Goal: Task Accomplishment & Management: Use online tool/utility

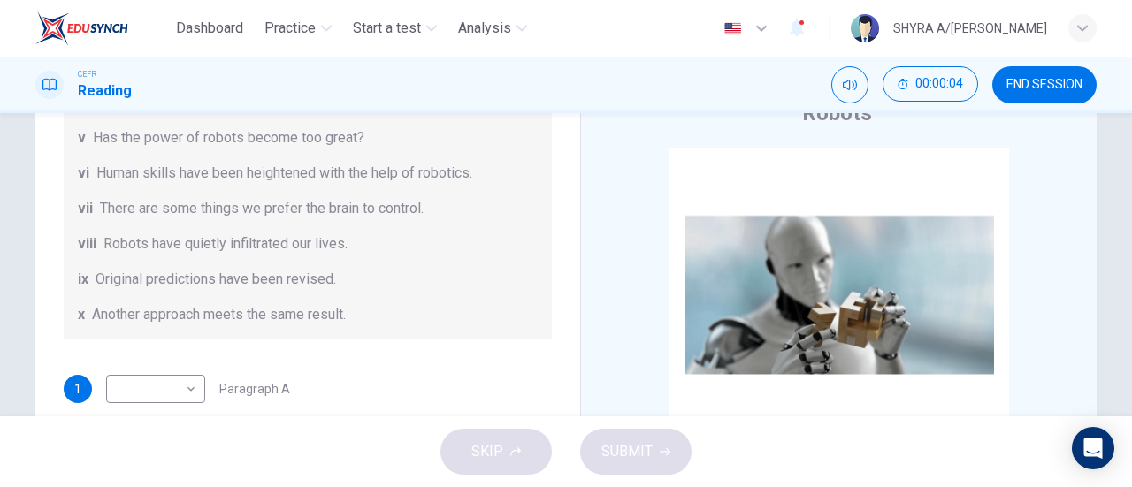
scroll to position [177, 0]
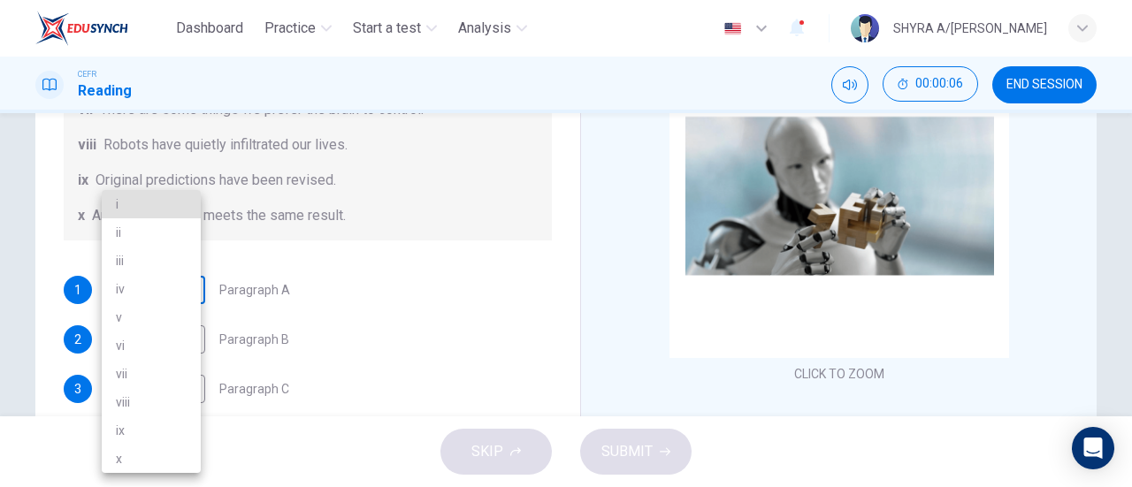
click at [111, 294] on body "Dashboard Practice Start a test Analysis English en ​ SHYRA A/[PERSON_NAME] CEF…" at bounding box center [566, 243] width 1132 height 487
click at [118, 294] on li "iv" at bounding box center [151, 289] width 99 height 28
type input "iv"
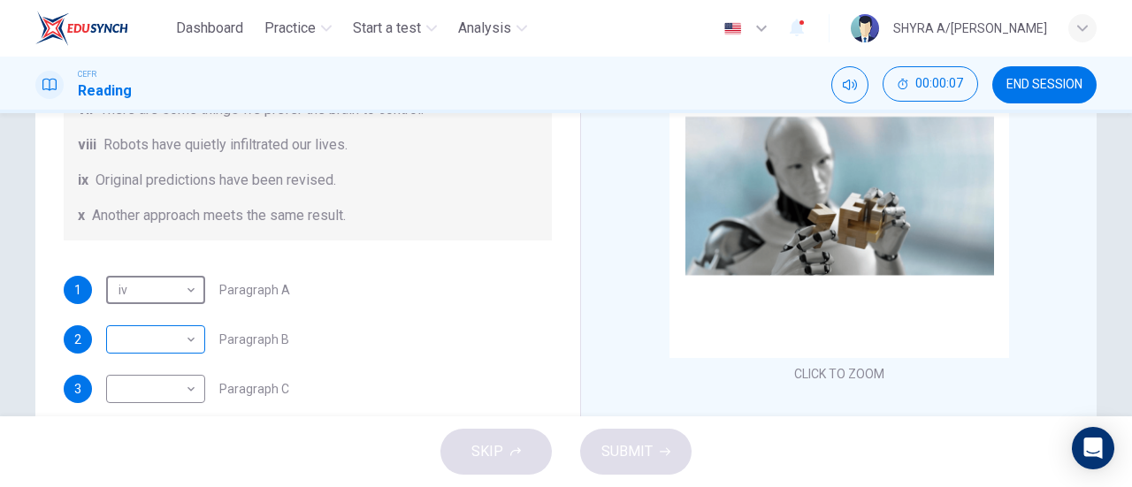
click at [163, 323] on body "Dashboard Practice Start a test Analysis English en ​ SHYRA A/[PERSON_NAME] CEF…" at bounding box center [566, 243] width 1132 height 487
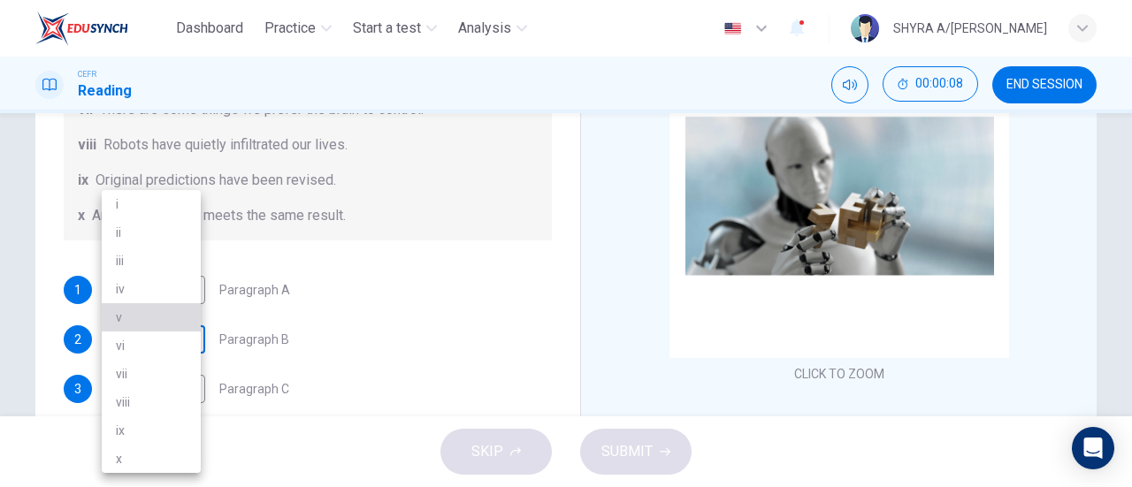
click at [163, 323] on li "v" at bounding box center [151, 317] width 99 height 28
type input "v"
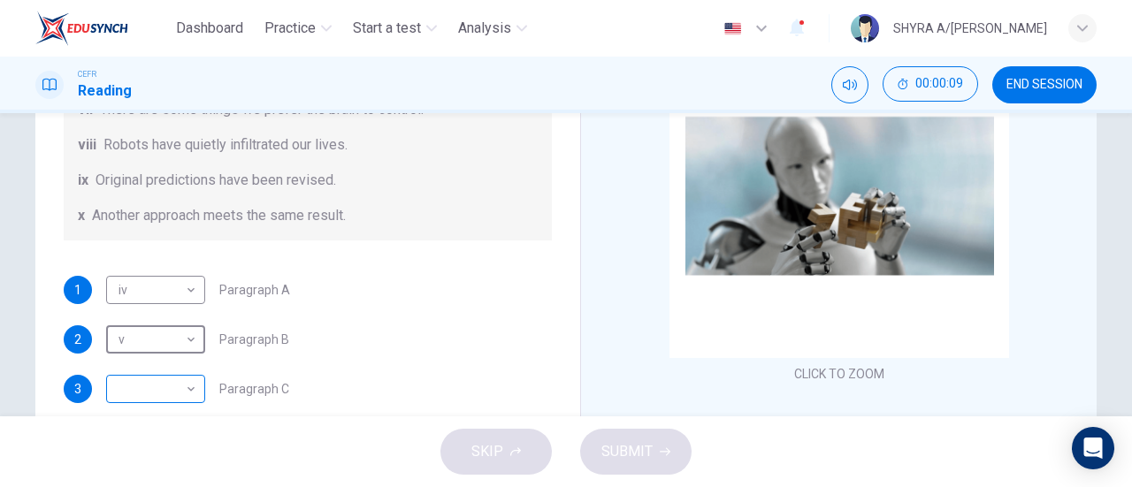
click at [185, 391] on body "Dashboard Practice Start a test Analysis English en ​ SHYRA A/[PERSON_NAME] CEF…" at bounding box center [566, 243] width 1132 height 487
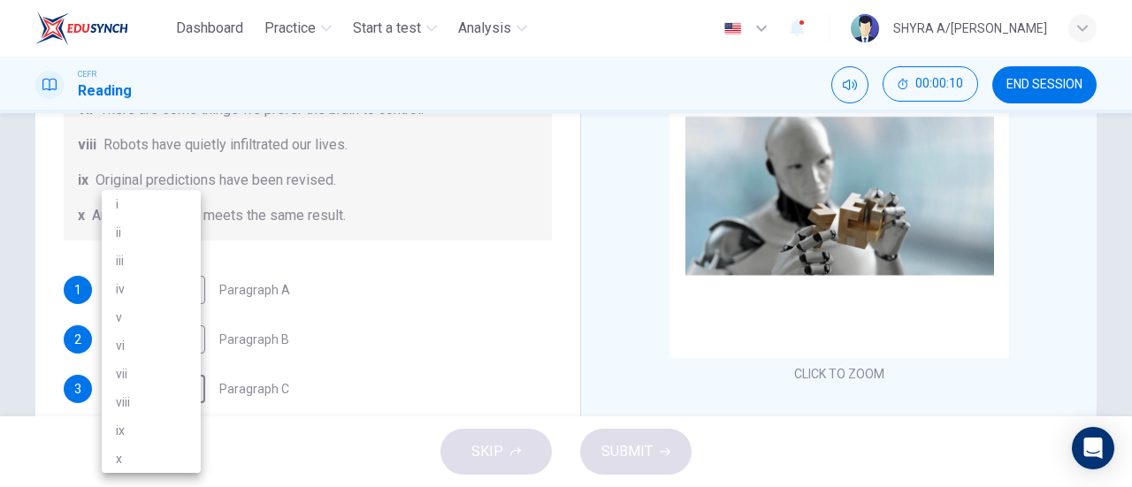
click at [162, 208] on li "i" at bounding box center [151, 204] width 99 height 28
type input "i"
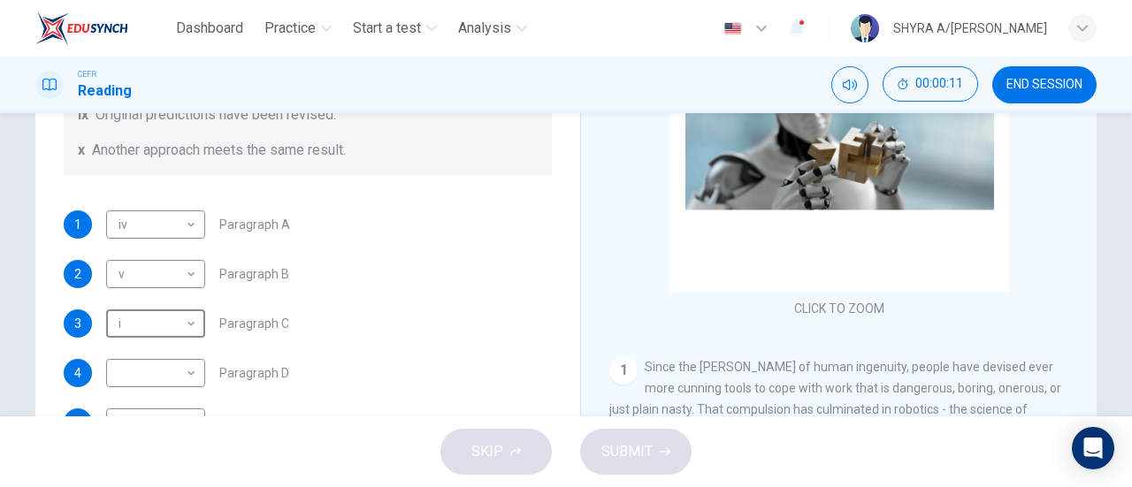
scroll to position [265, 0]
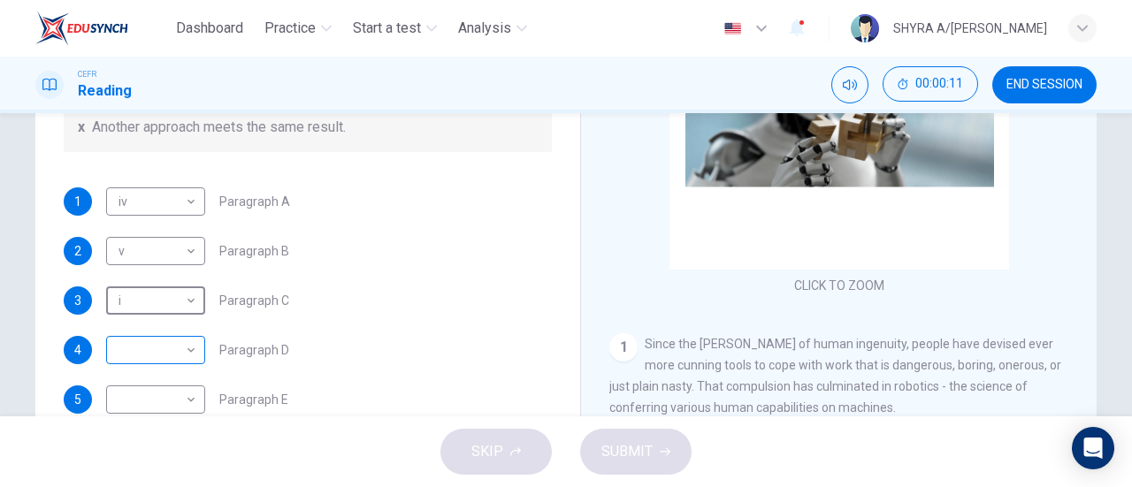
click at [154, 340] on body "Dashboard Practice Start a test Analysis English en ​ SHYRA A/[PERSON_NAME] CEF…" at bounding box center [566, 243] width 1132 height 487
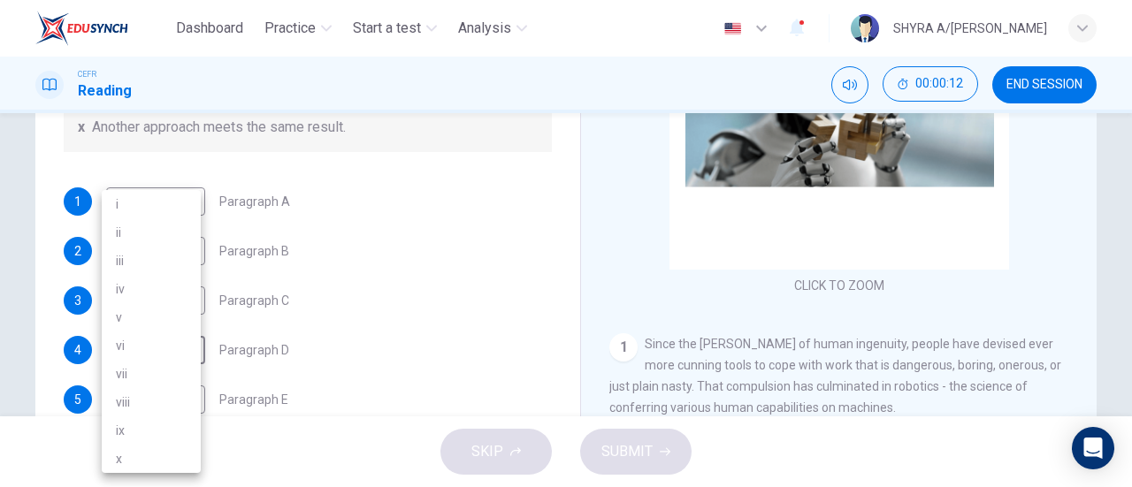
click at [169, 457] on li "x" at bounding box center [151, 459] width 99 height 28
type input "x"
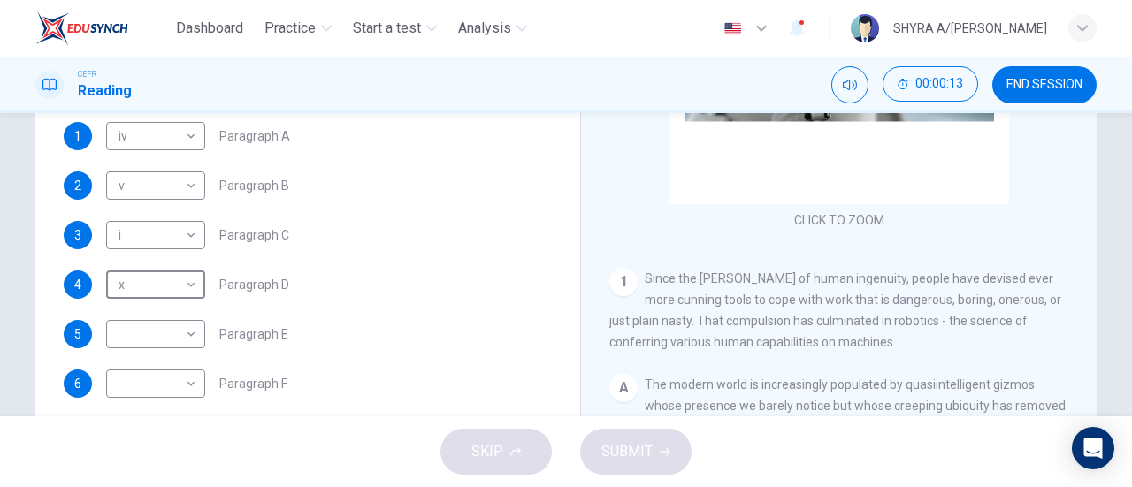
scroll to position [354, 0]
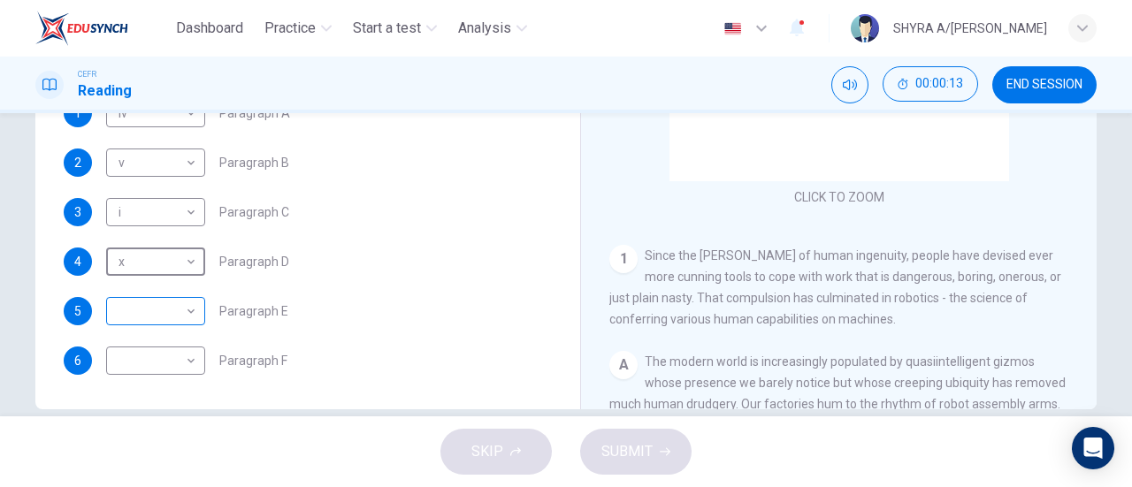
click at [184, 310] on body "Dashboard Practice Start a test Analysis English en ​ SHYRA A/P B SHAJI CEFR Re…" at bounding box center [566, 243] width 1132 height 487
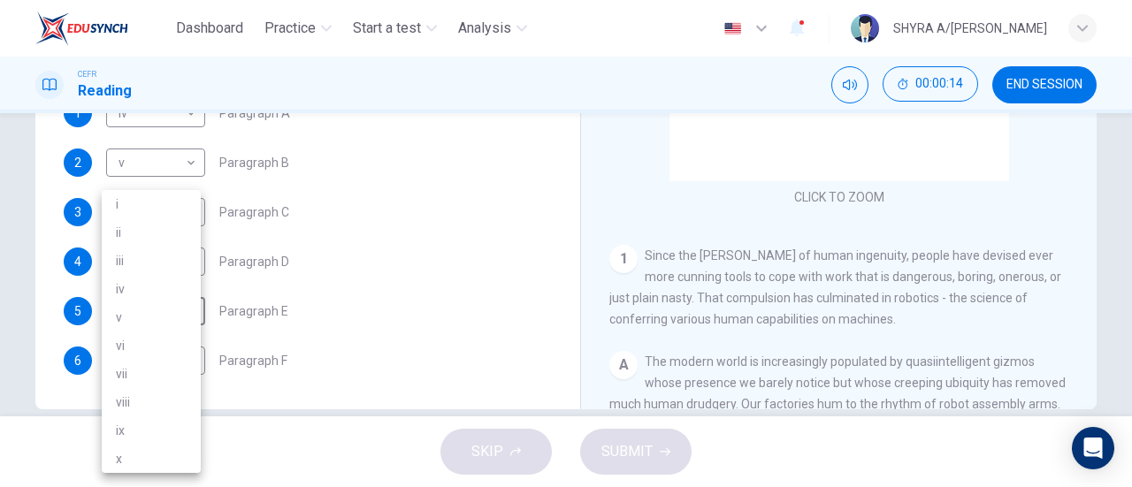
click at [160, 280] on li "iv" at bounding box center [151, 289] width 99 height 28
click at [187, 314] on body "Dashboard Practice Start a test Analysis English en ​ SHYRA A/P B SHAJI CEFR Re…" at bounding box center [566, 243] width 1132 height 487
click at [166, 391] on li "viii" at bounding box center [151, 402] width 99 height 28
type input "viii"
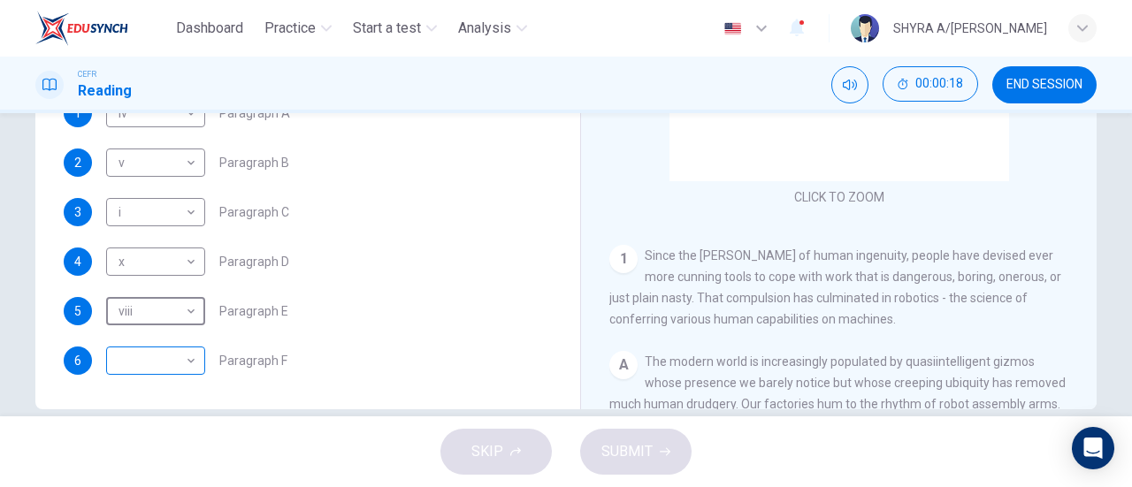
click at [172, 366] on body "Dashboard Practice Start a test Analysis English en ​ SHYRA A/P B SHAJI CEFR Re…" at bounding box center [566, 243] width 1132 height 487
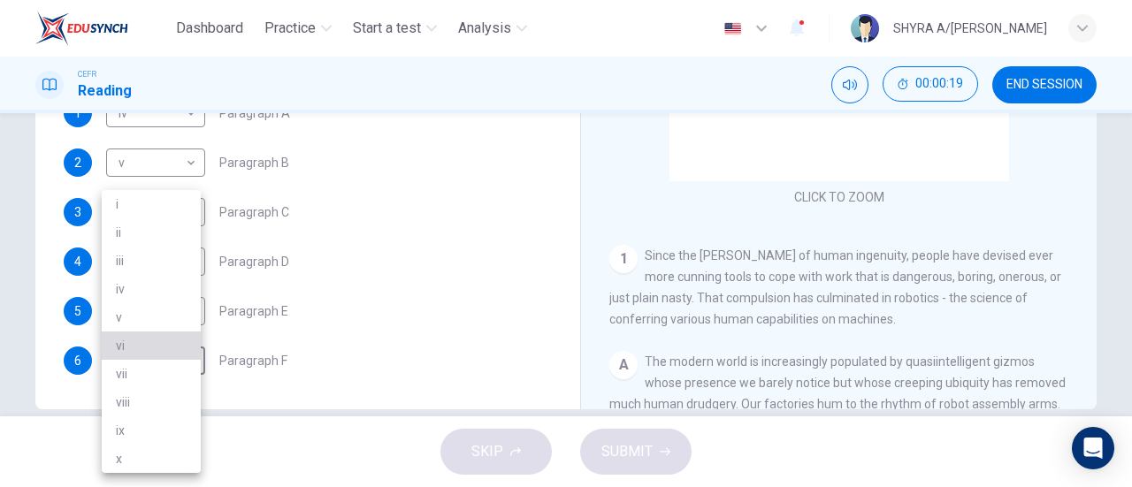
click at [164, 351] on li "vi" at bounding box center [151, 346] width 99 height 28
type input "vi"
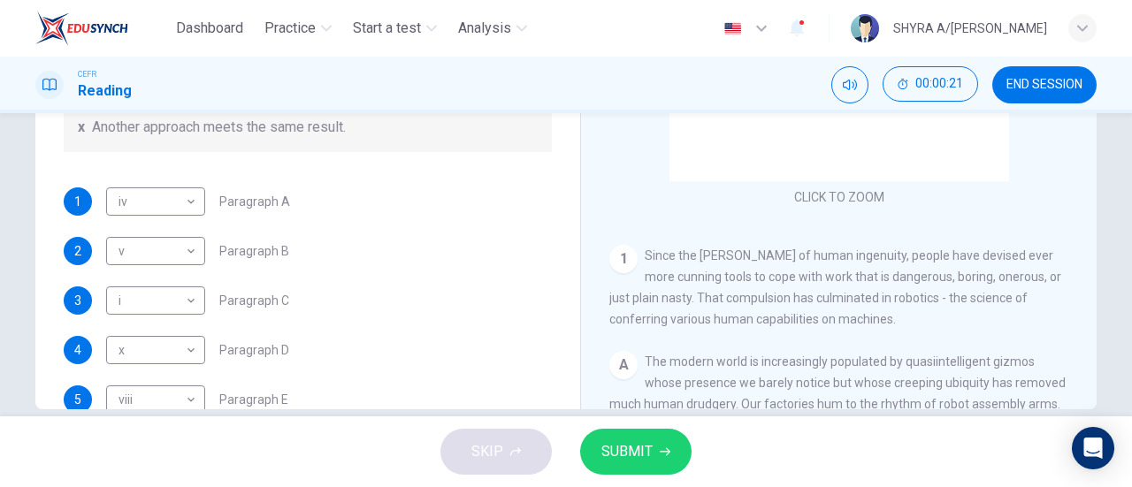
scroll to position [340, 0]
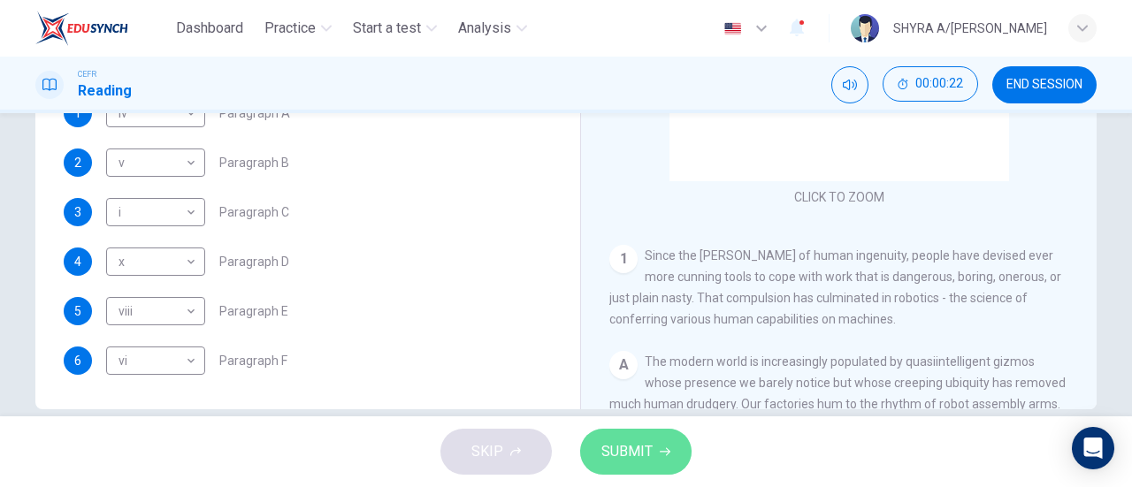
click at [651, 449] on span "SUBMIT" at bounding box center [626, 451] width 51 height 25
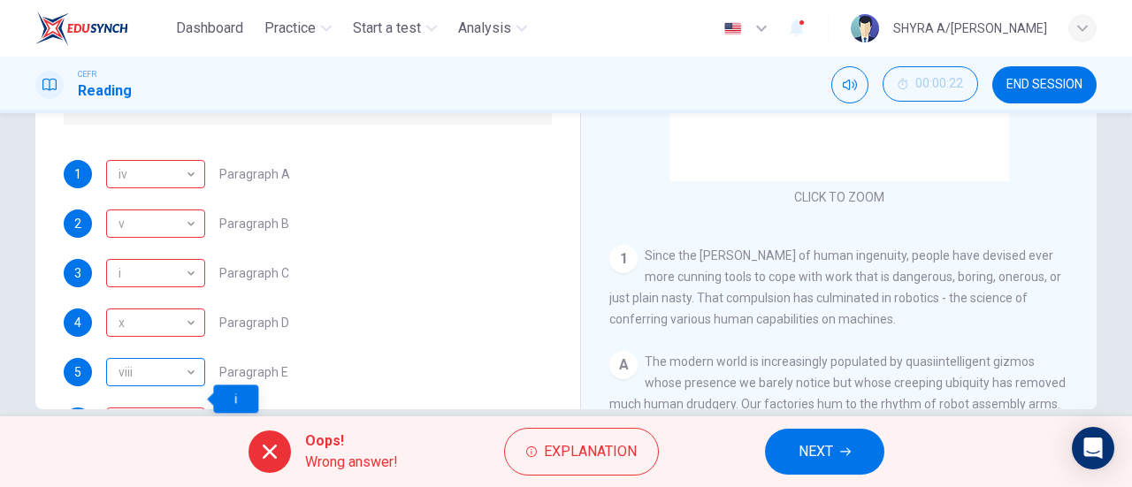
scroll to position [251, 0]
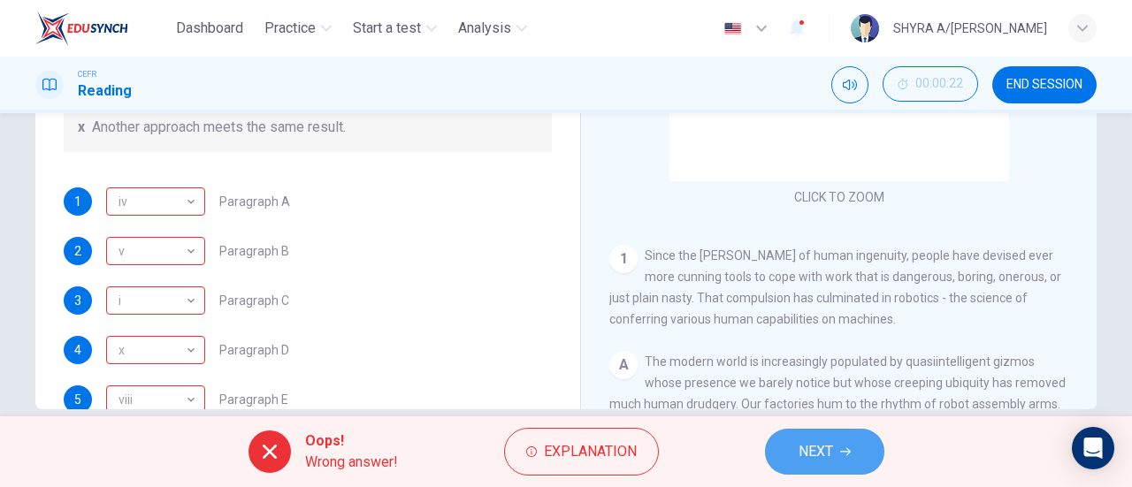
click at [851, 462] on button "NEXT" at bounding box center [824, 452] width 119 height 46
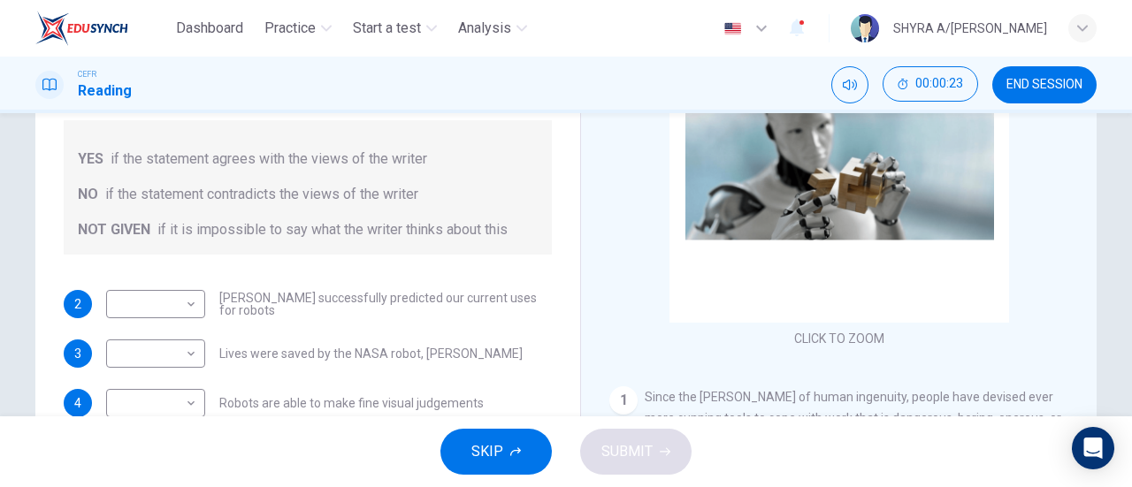
scroll to position [205, 0]
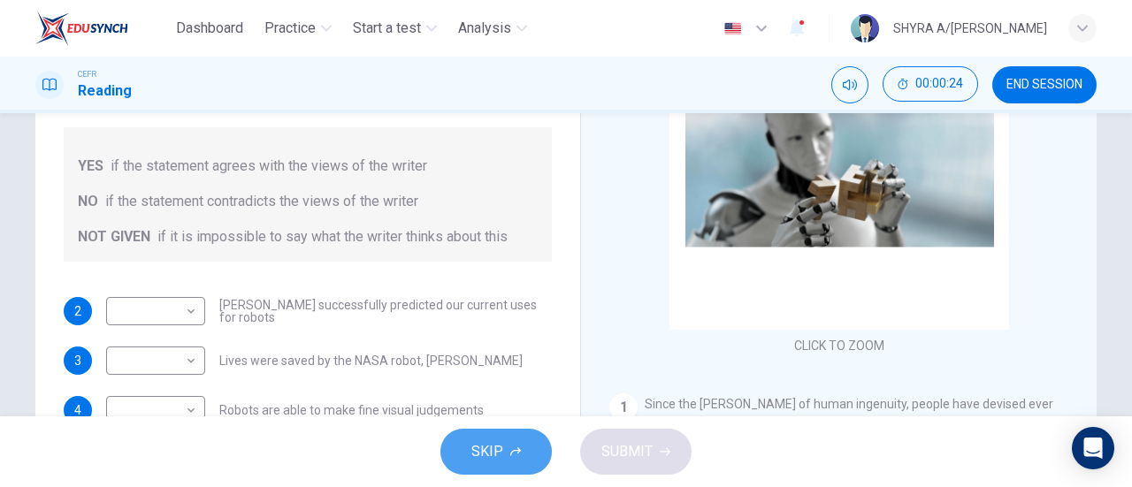
click at [504, 454] on button "SKIP" at bounding box center [495, 452] width 111 height 46
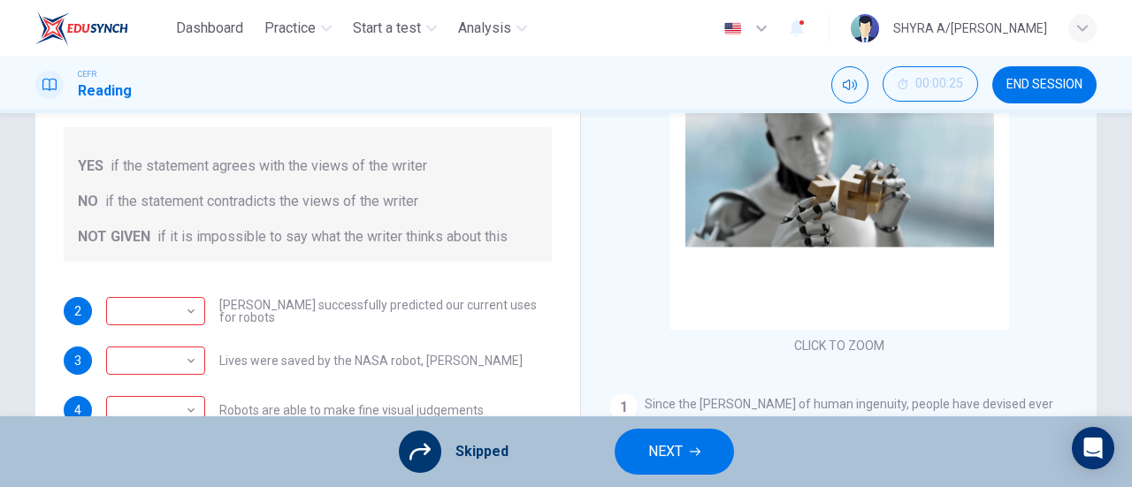
click at [653, 447] on span "NEXT" at bounding box center [665, 451] width 34 height 25
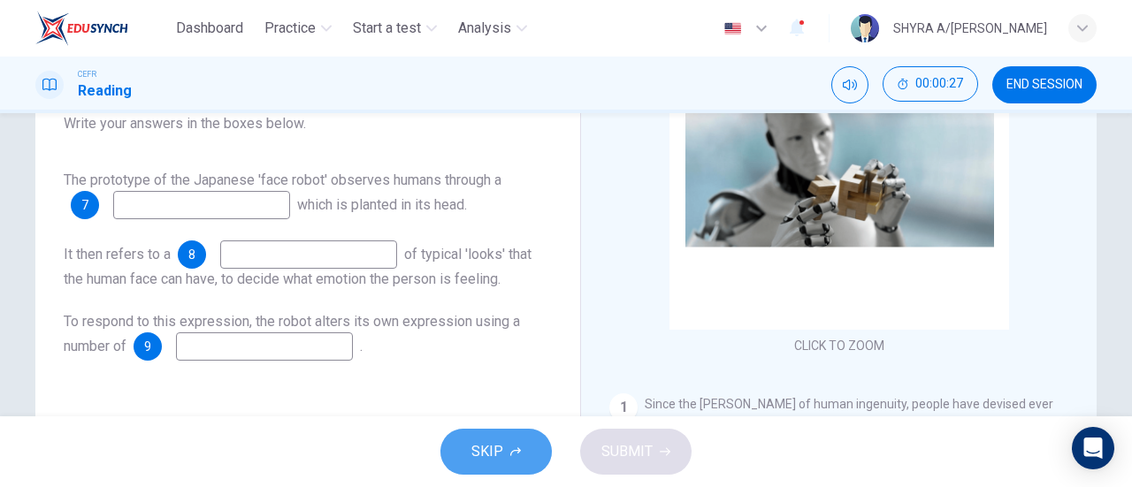
click at [503, 436] on button "SKIP" at bounding box center [495, 452] width 111 height 46
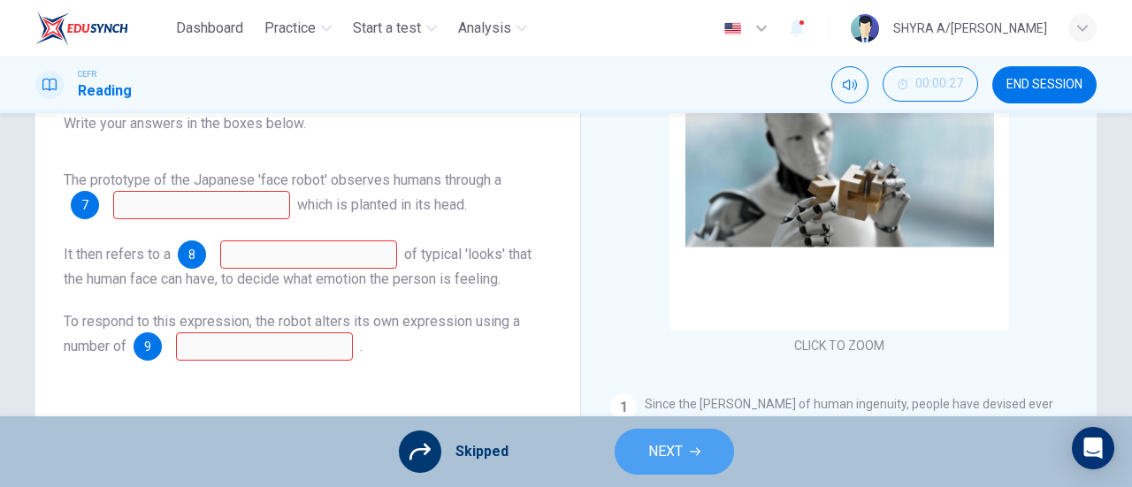
click at [660, 441] on span "NEXT" at bounding box center [665, 451] width 34 height 25
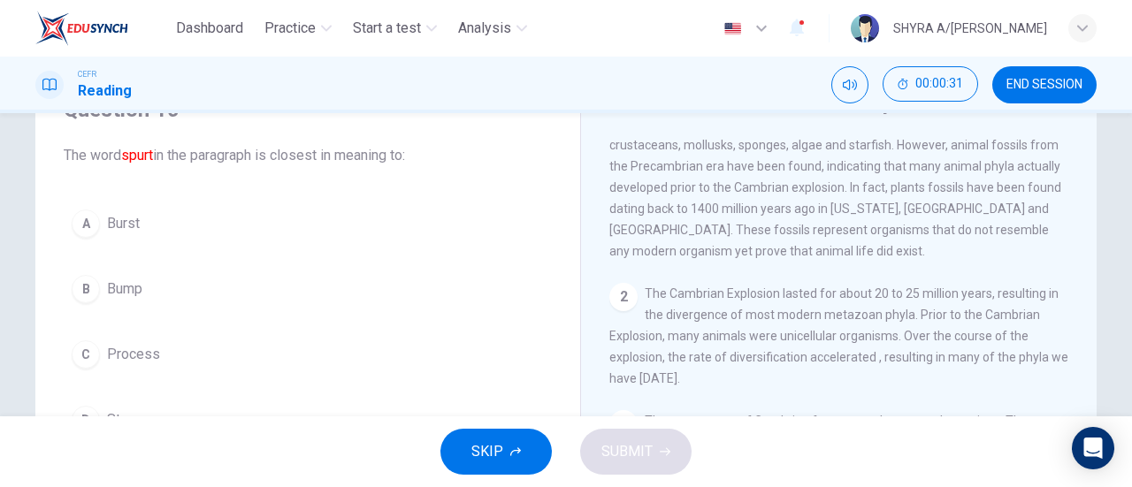
scroll to position [0, 0]
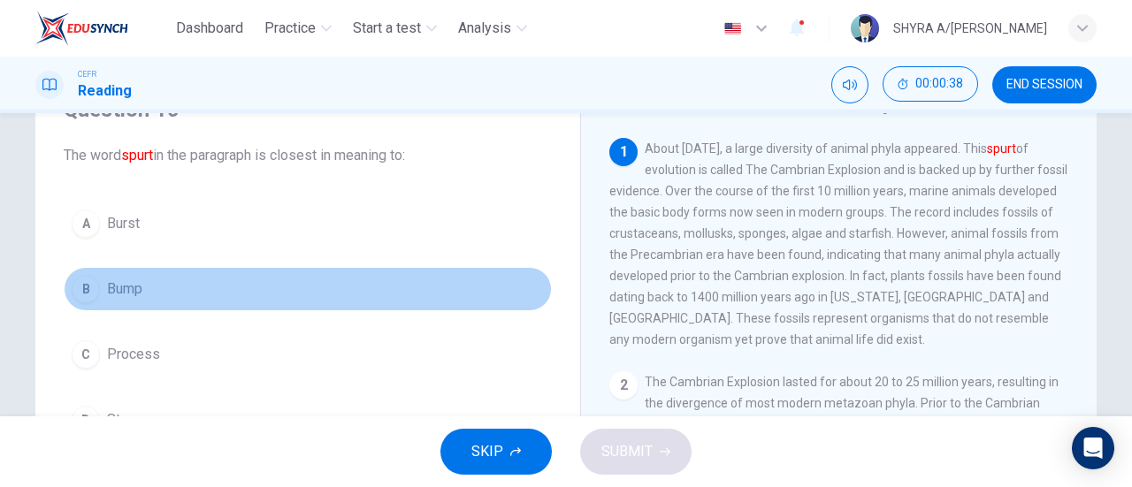
click at [122, 282] on span "Bump" at bounding box center [124, 289] width 35 height 21
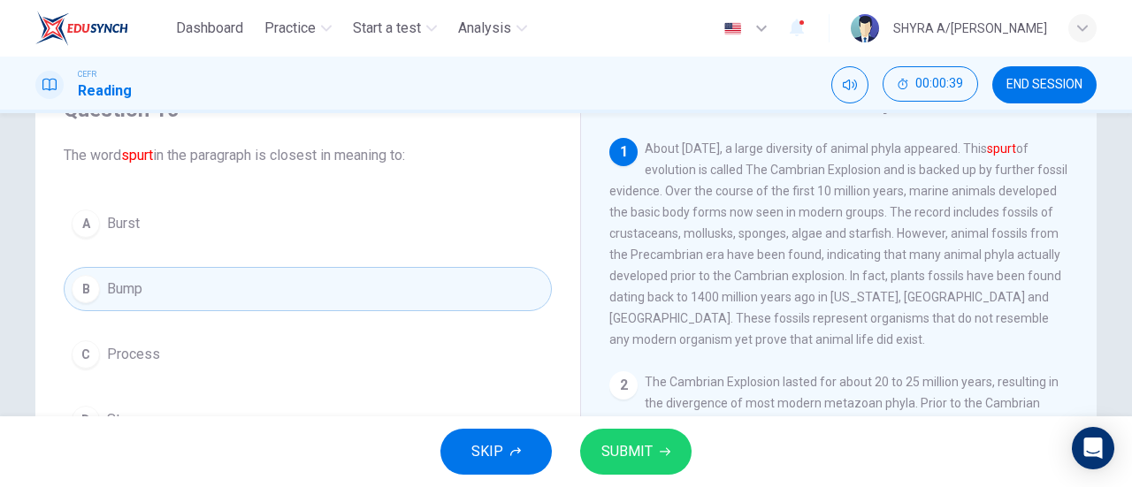
scroll to position [177, 0]
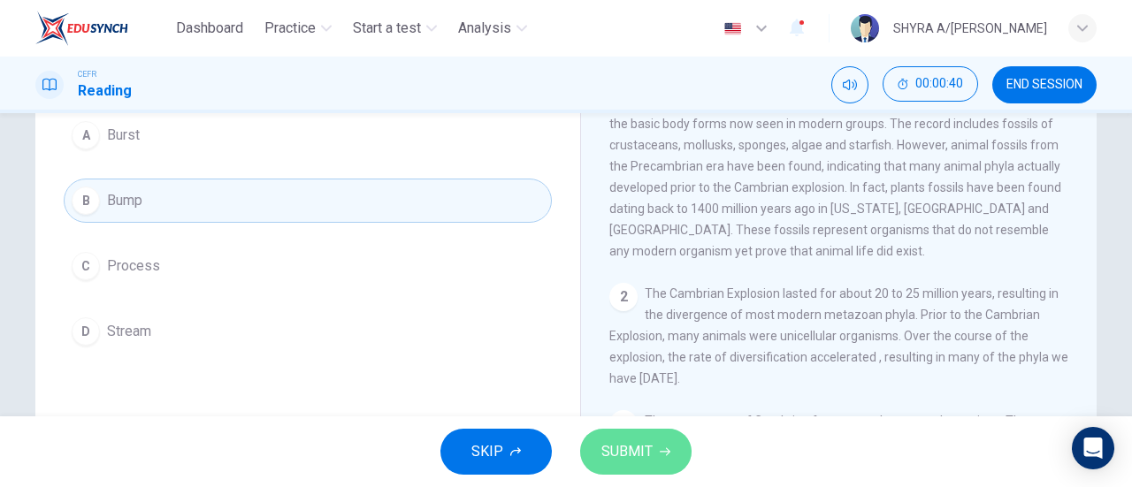
click at [656, 446] on button "SUBMIT" at bounding box center [635, 452] width 111 height 46
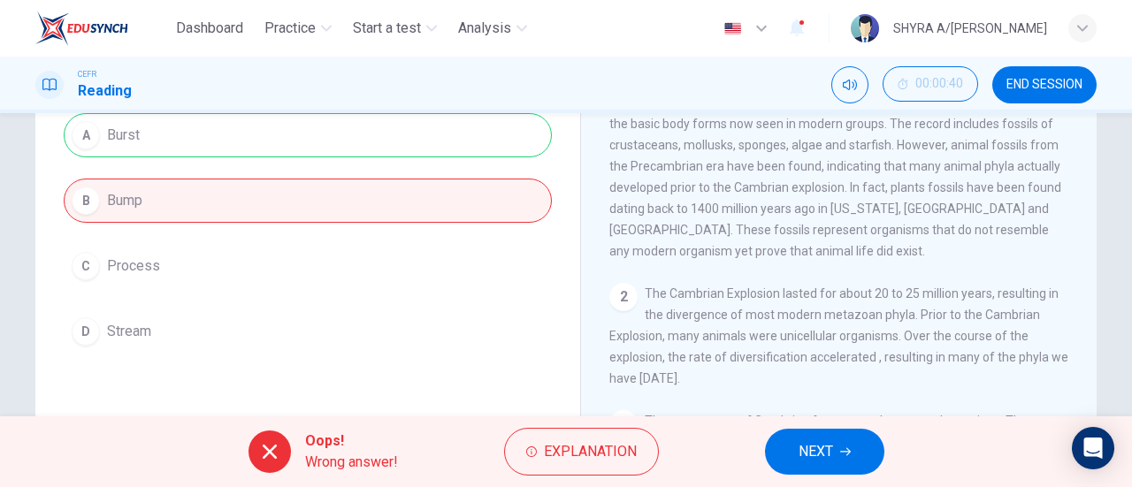
click at [844, 447] on icon "button" at bounding box center [845, 452] width 11 height 11
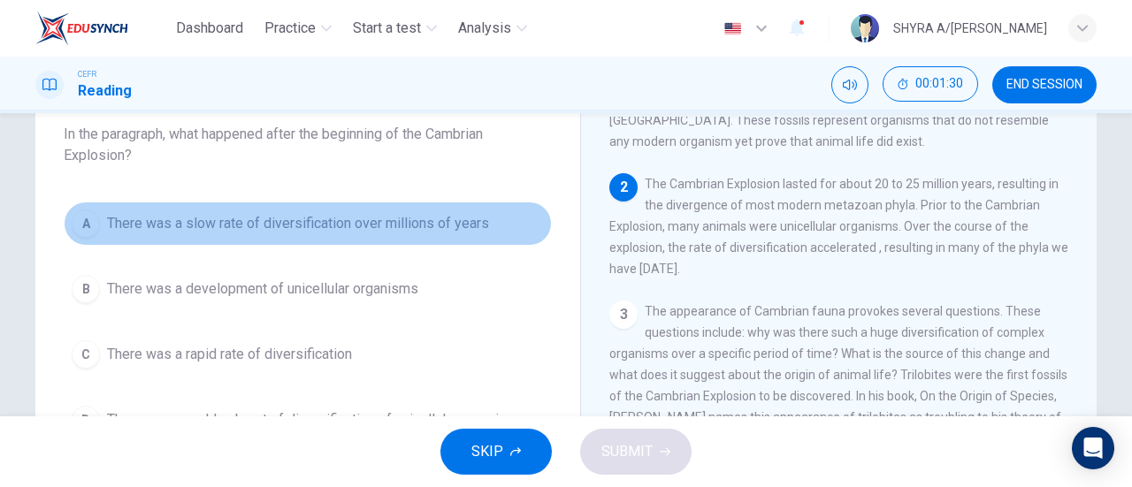
click at [399, 232] on span "There was a slow rate of diversification over millions of years" at bounding box center [298, 223] width 382 height 21
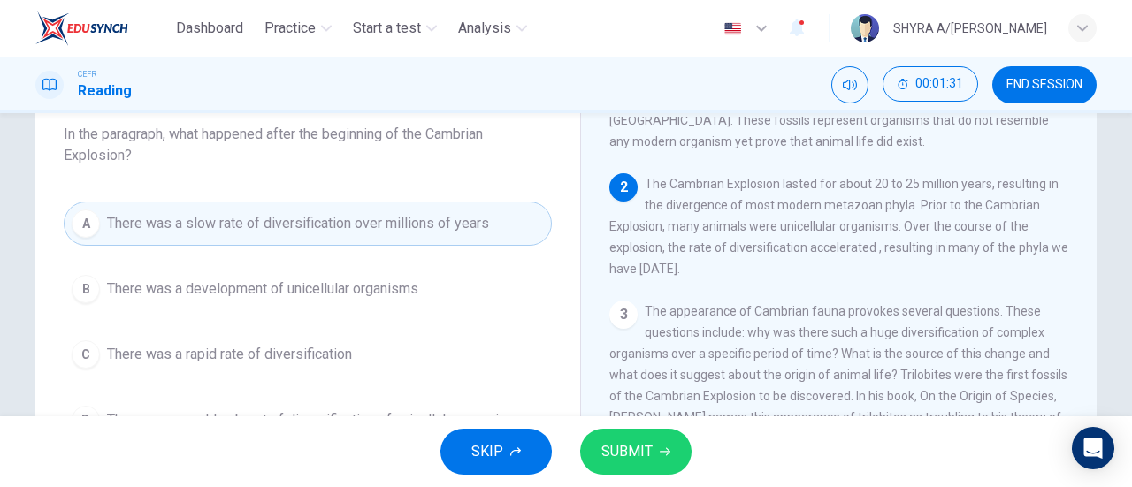
click at [624, 447] on span "SUBMIT" at bounding box center [626, 451] width 51 height 25
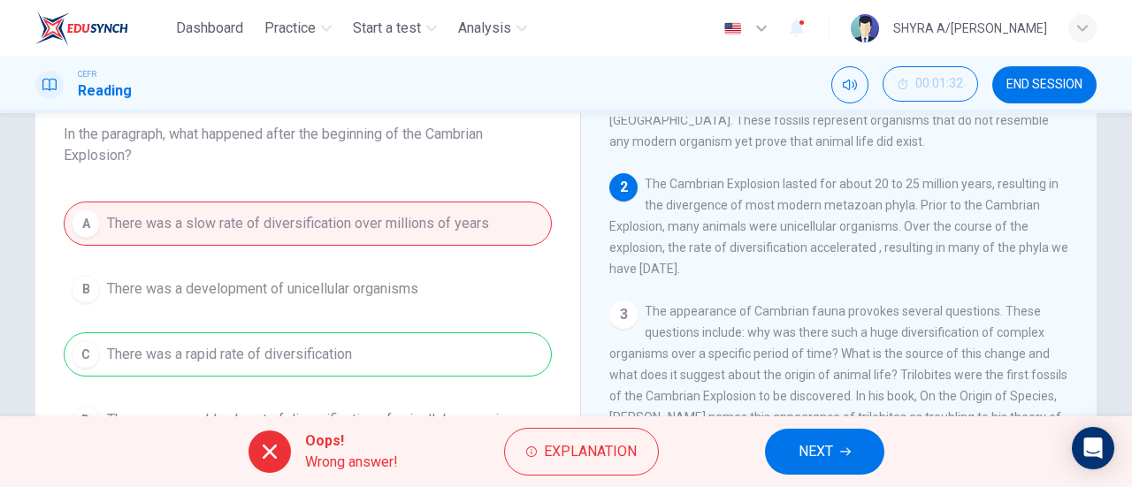
click at [836, 462] on button "NEXT" at bounding box center [824, 452] width 119 height 46
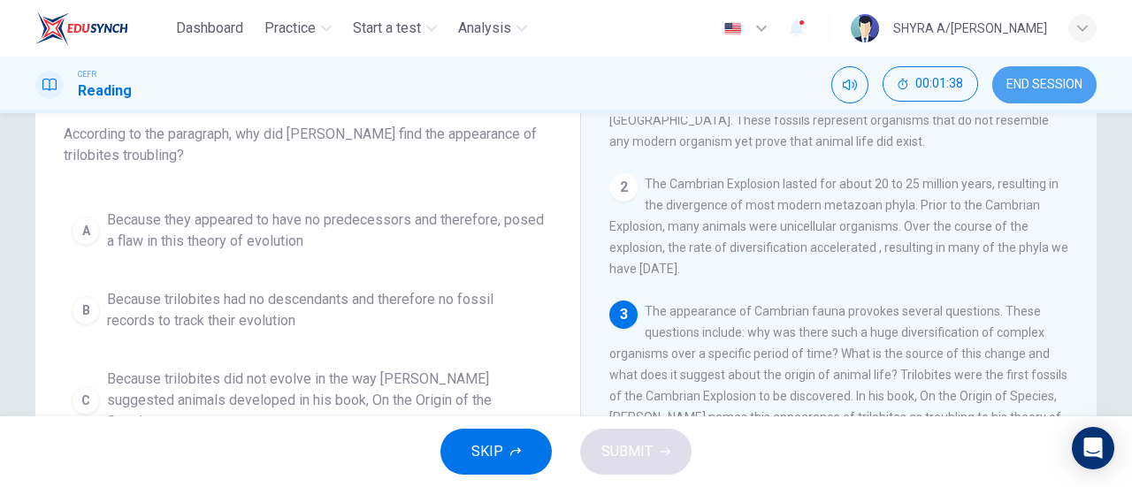
click at [1058, 88] on span "END SESSION" at bounding box center [1044, 85] width 76 height 14
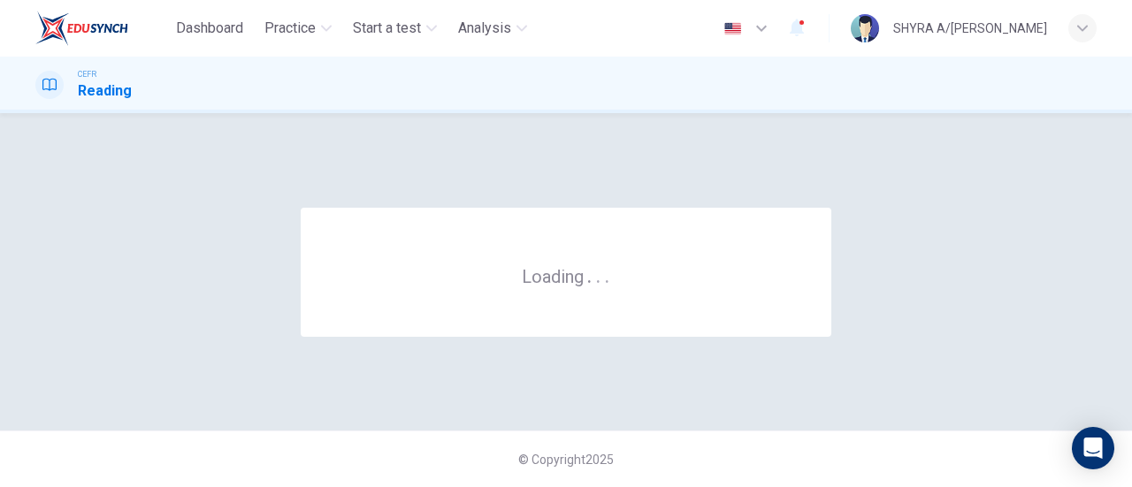
scroll to position [0, 0]
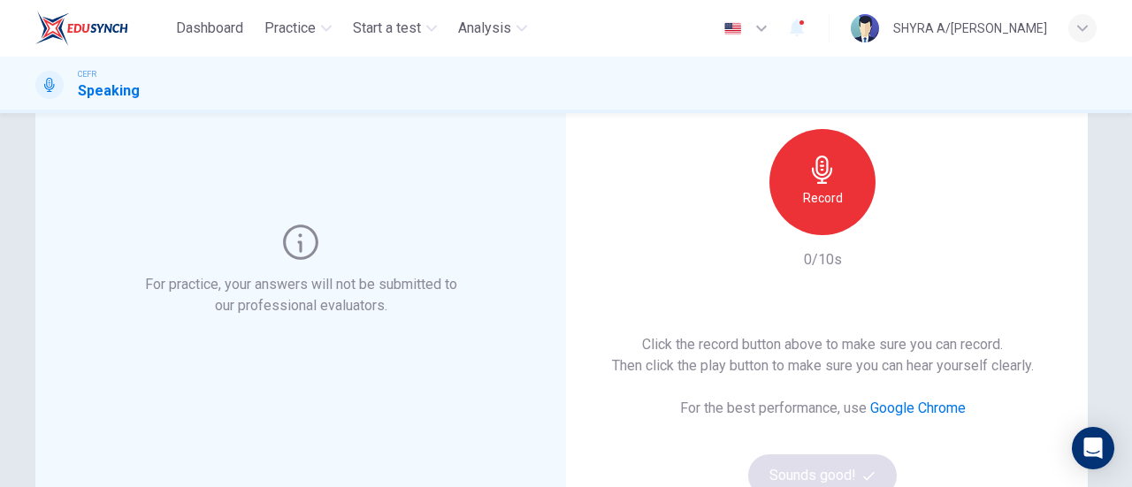
scroll to position [177, 0]
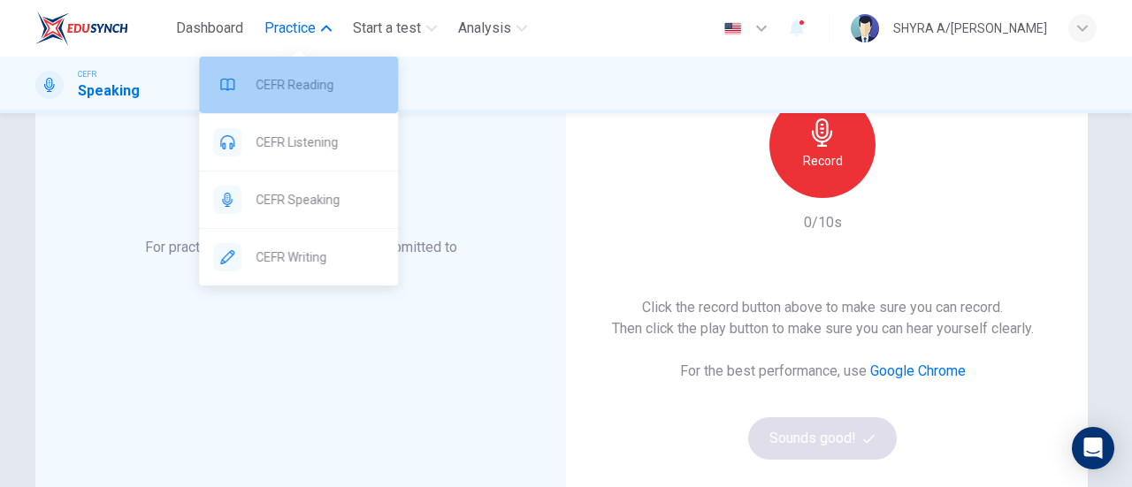
click at [331, 102] on div "CEFR Reading" at bounding box center [298, 85] width 199 height 57
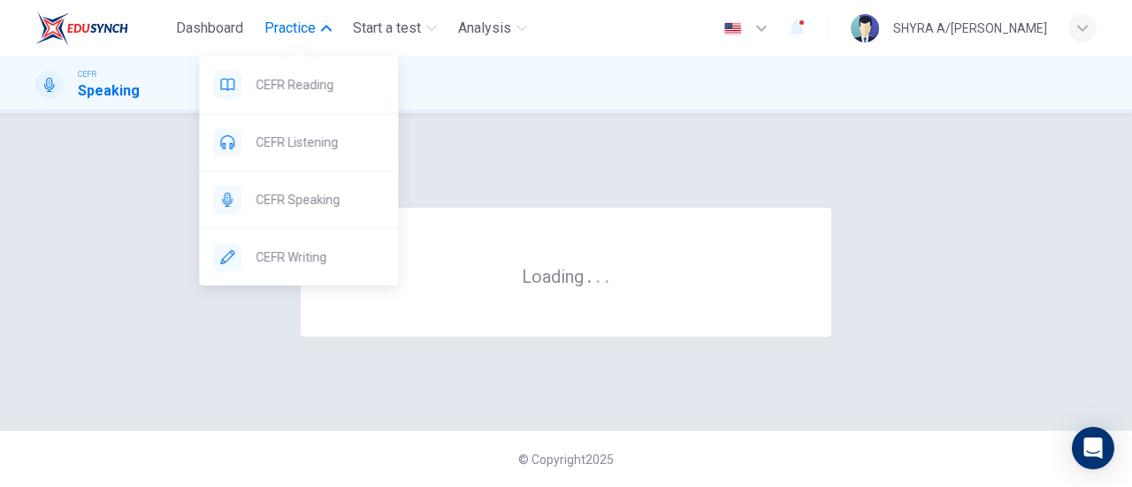
scroll to position [0, 0]
